Goal: Check status: Check status

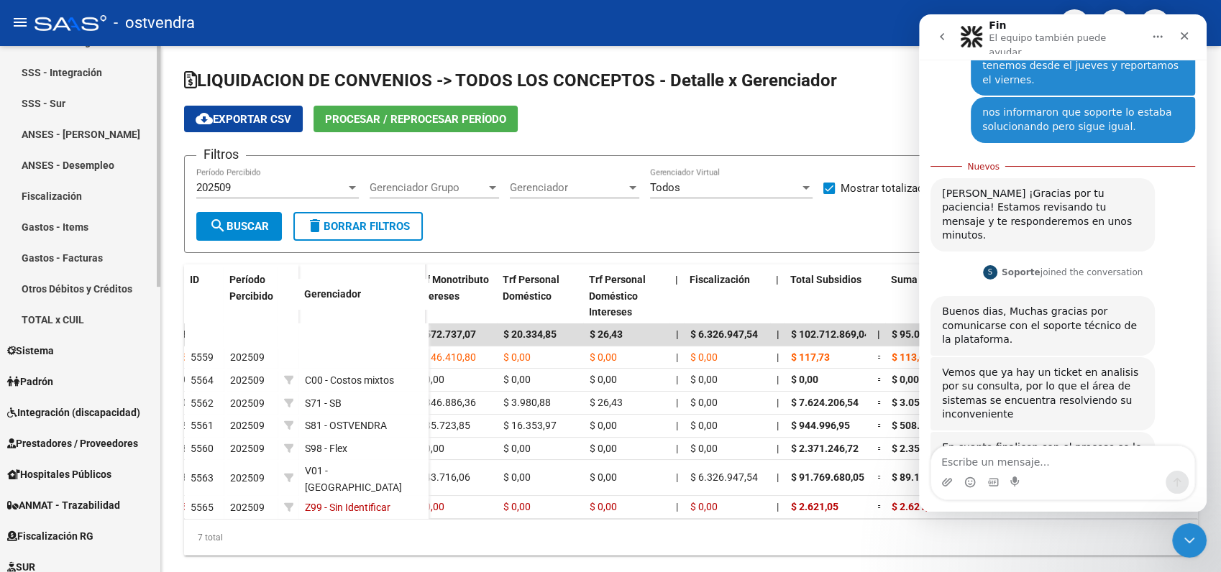
scroll to position [399, 0]
click at [65, 442] on span "Prestadores / Proveedores" at bounding box center [72, 442] width 131 height 16
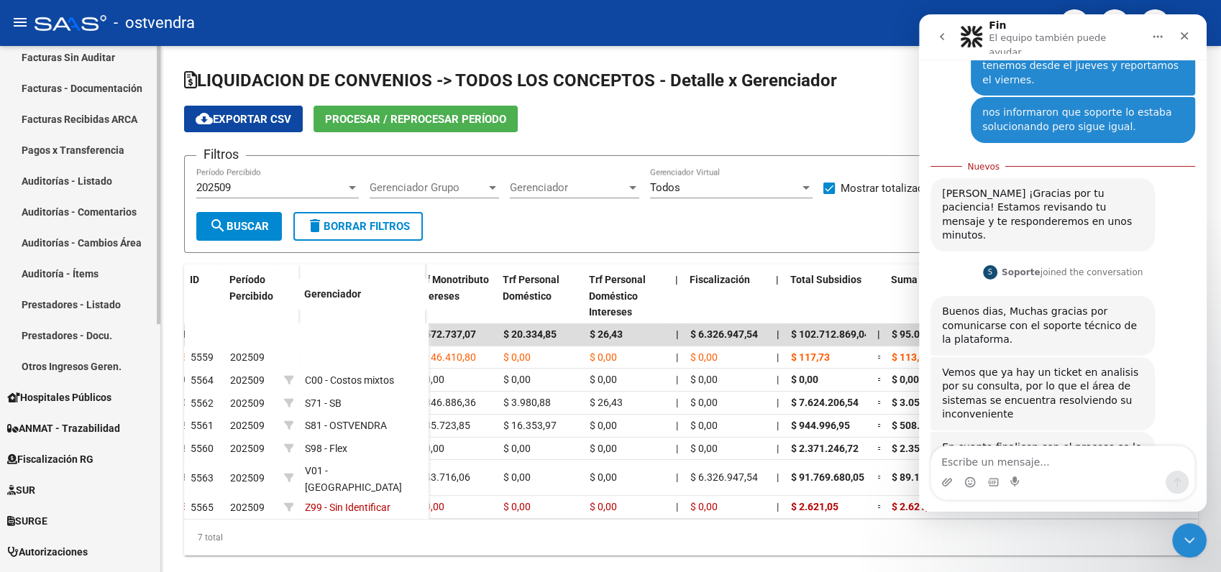
scroll to position [160, 0]
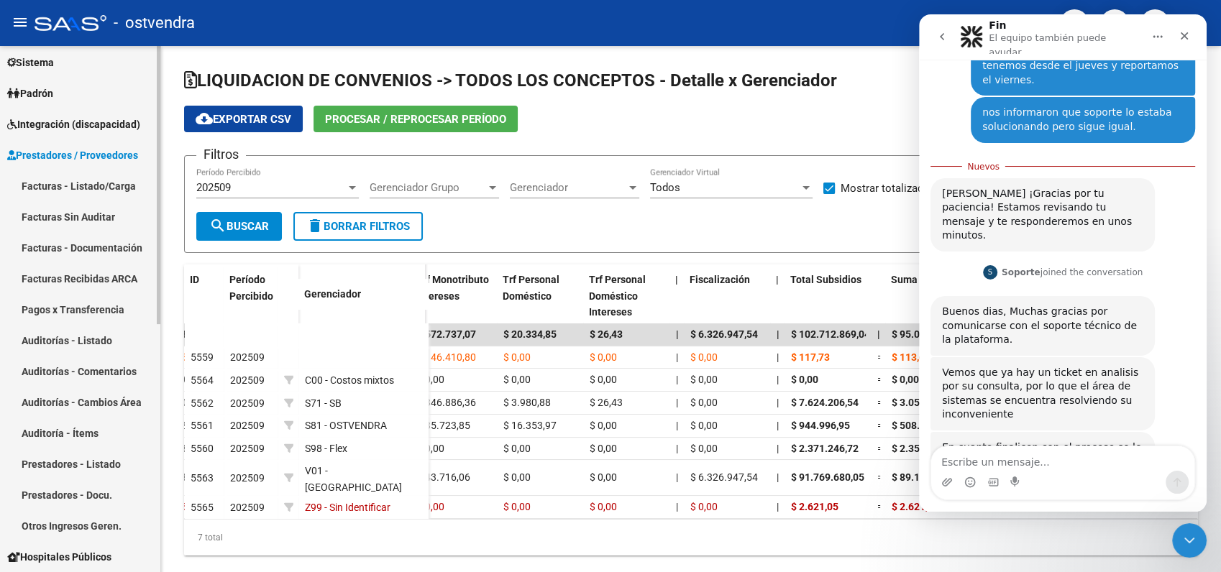
click at [76, 282] on link "Facturas Recibidas ARCA" at bounding box center [80, 278] width 160 height 31
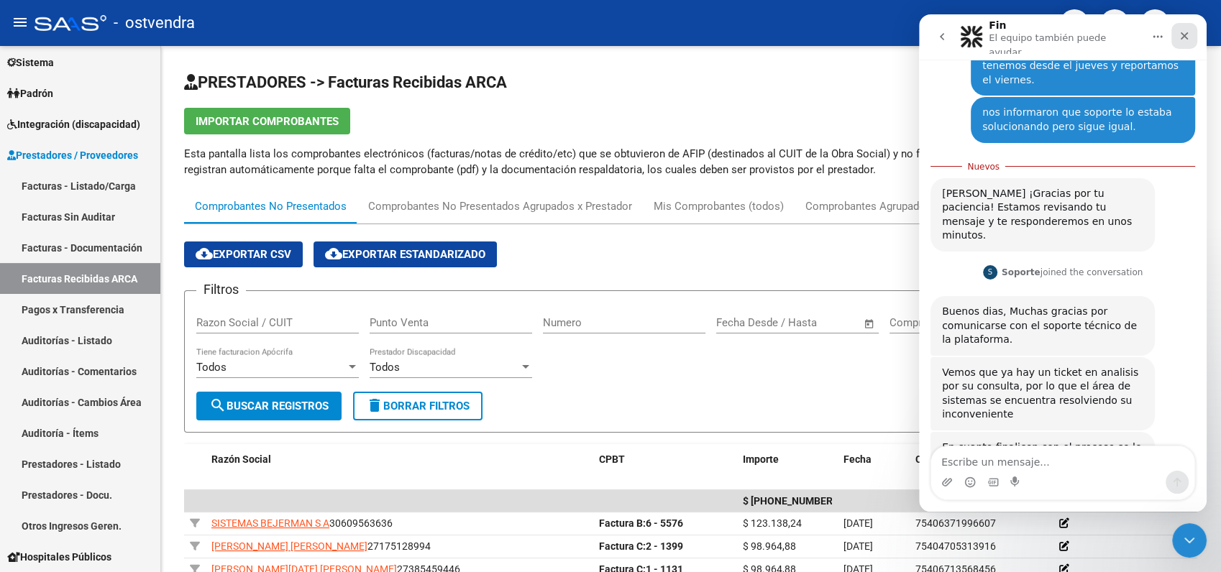
click at [1183, 32] on icon "Cerrar" at bounding box center [1185, 36] width 8 height 8
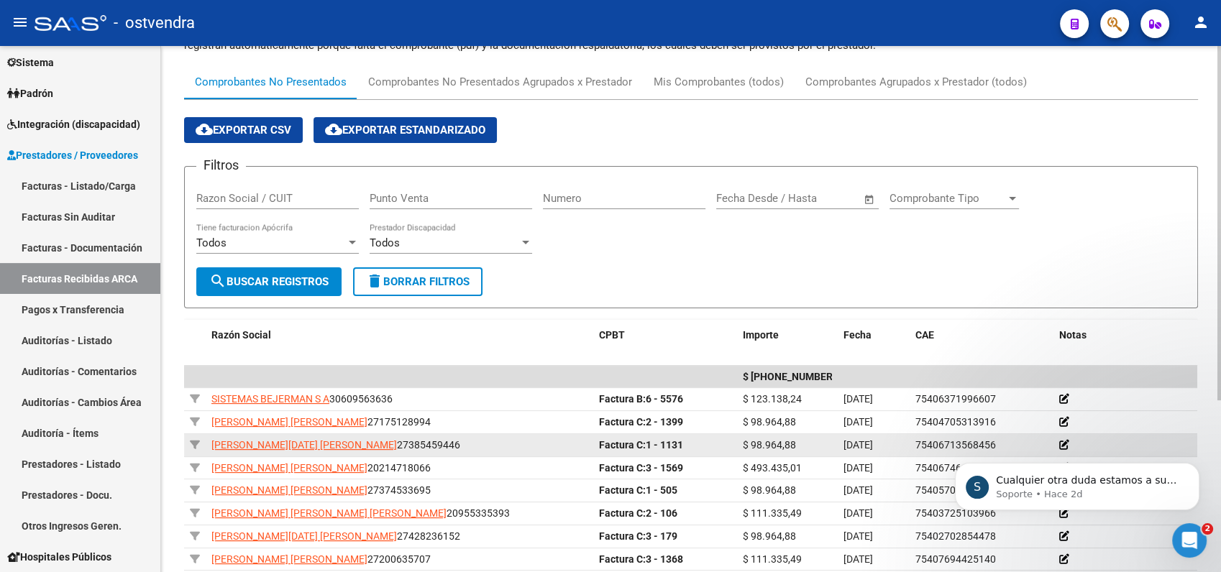
scroll to position [160, 0]
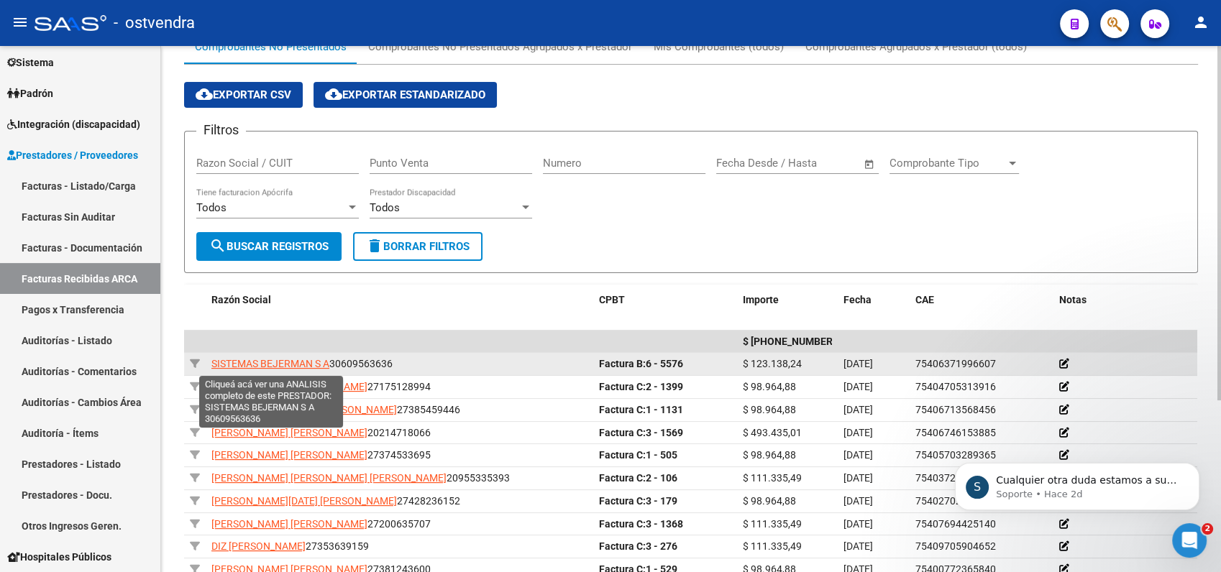
click at [292, 365] on span "SISTEMAS BEJERMAN S A" at bounding box center [270, 364] width 118 height 12
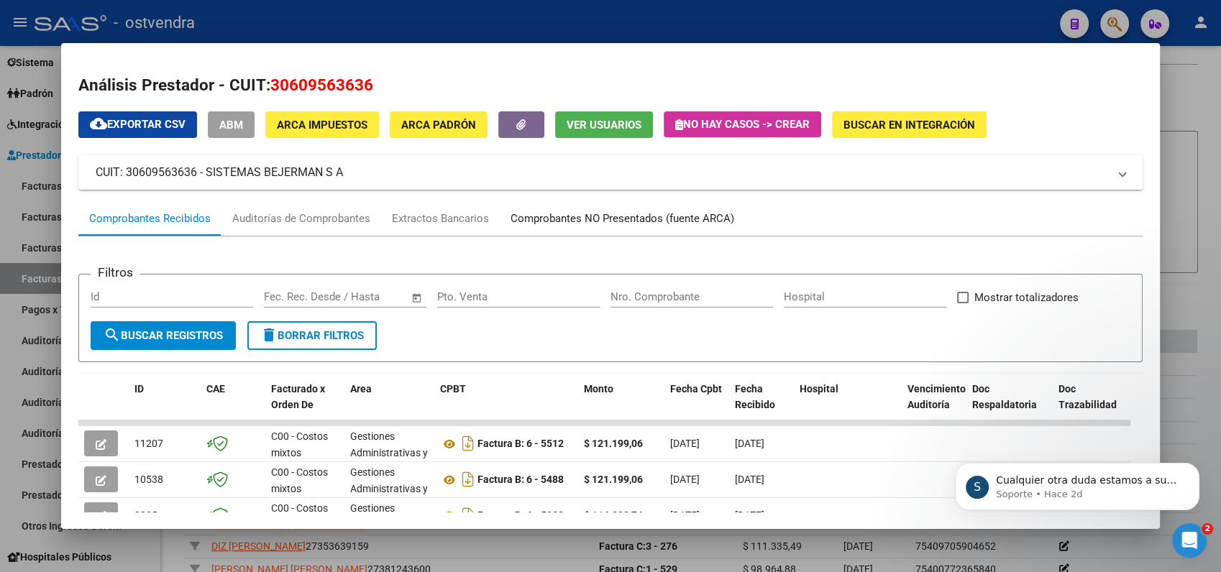
click at [600, 219] on div "Comprobantes NO Presentados (fuente ARCA)" at bounding box center [622, 219] width 224 height 17
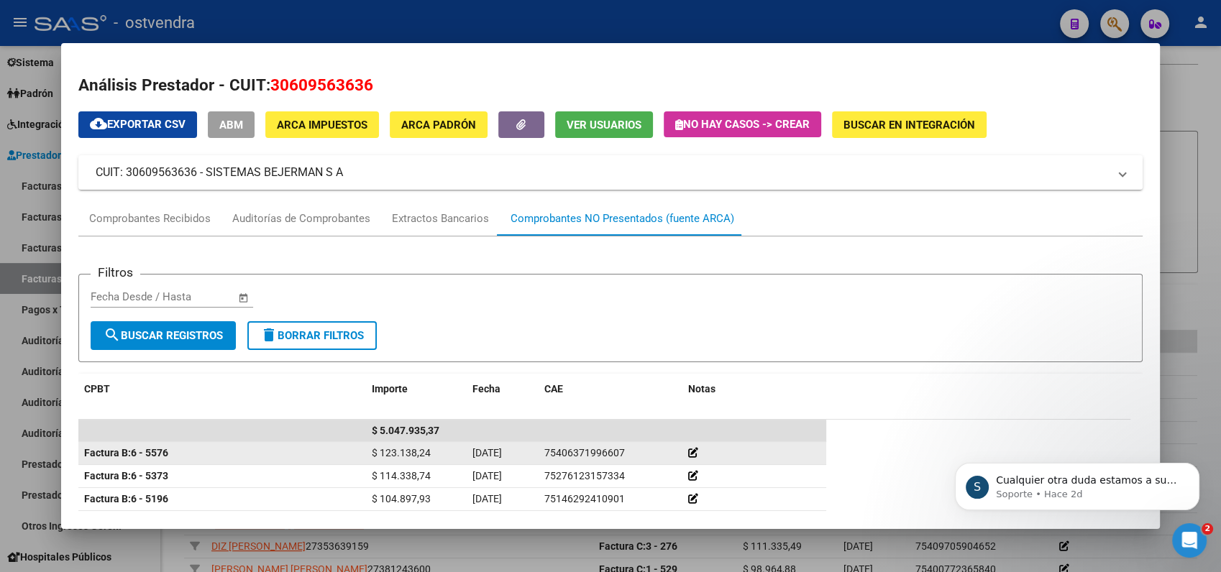
click at [136, 457] on strong "Factura B: 6 - 5576" at bounding box center [126, 453] width 84 height 12
click at [114, 457] on span "Factura B:" at bounding box center [107, 453] width 47 height 12
click at [115, 457] on span "Factura B:" at bounding box center [107, 453] width 47 height 12
click at [695, 450] on icon at bounding box center [693, 453] width 10 height 10
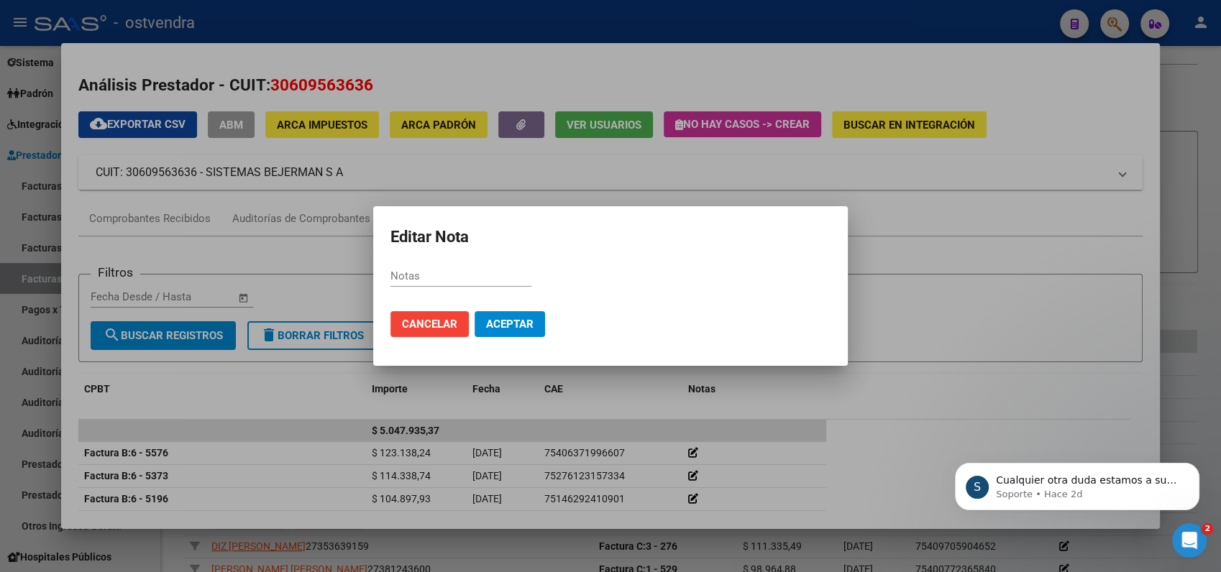
click at [994, 271] on div at bounding box center [610, 286] width 1221 height 572
